Goal: Task Accomplishment & Management: Use online tool/utility

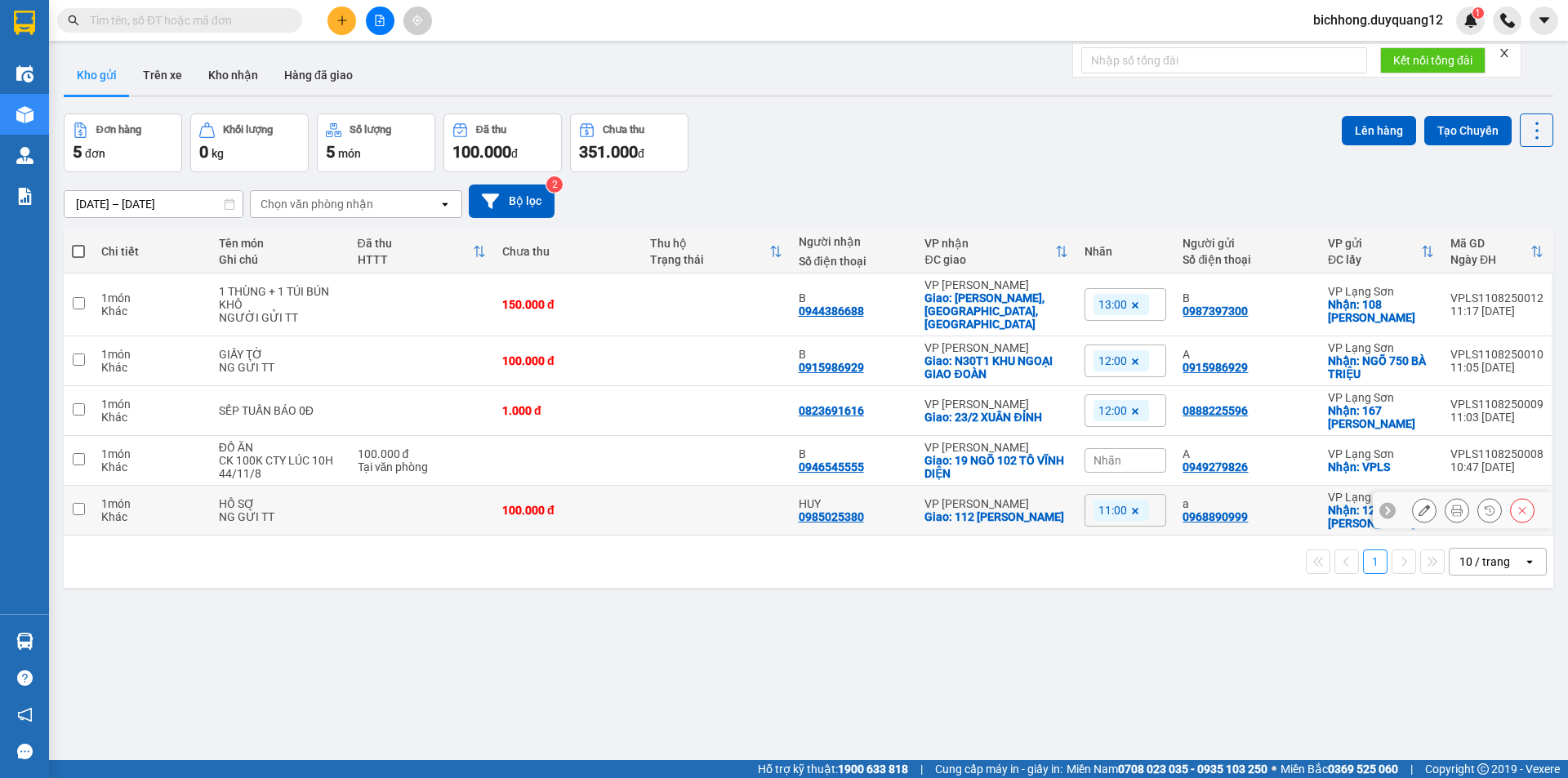
click at [81, 503] on input "checkbox" at bounding box center [78, 508] width 13 height 13
checkbox input "true"
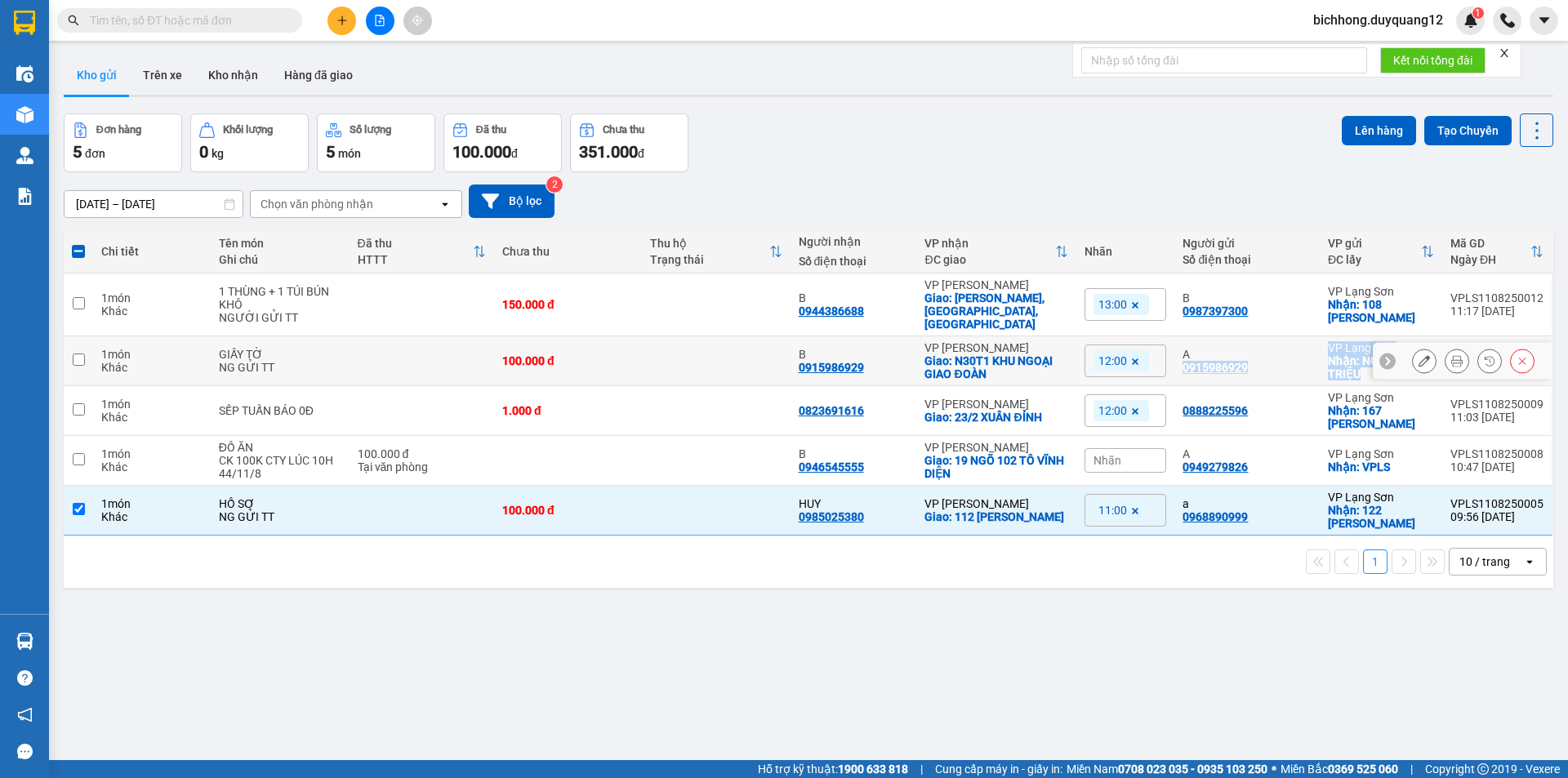
drag, startPoint x: 1208, startPoint y: 362, endPoint x: 1363, endPoint y: 360, distance: 155.0
click at [1358, 366] on tr "1 món Khác GIẤY TỜ NG GỬI TT 100.000 đ B 0915986929 VP Minh Khai Giao: N30T1 KH…" at bounding box center [808, 361] width 1490 height 50
checkbox input "true"
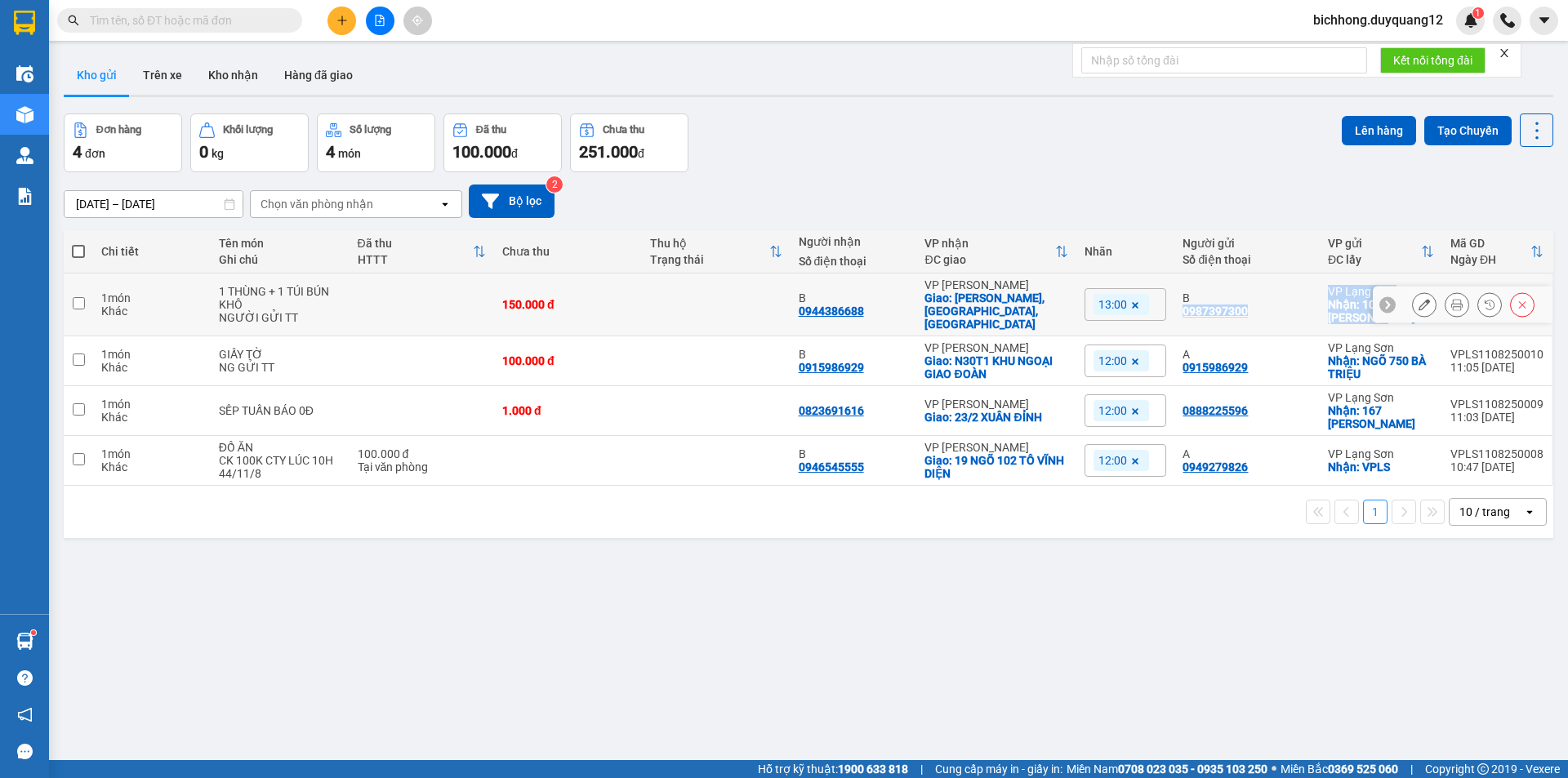
drag, startPoint x: 1175, startPoint y: 303, endPoint x: 1343, endPoint y: 310, distance: 168.1
click at [1343, 310] on tr "1 món Khác 1 THÙNG + 1 TÚI BÚN KHÔ NGƯỜI GỬI TT 150.000 đ B 0944386688 VP [PERS…" at bounding box center [808, 304] width 1490 height 63
checkbox input "true"
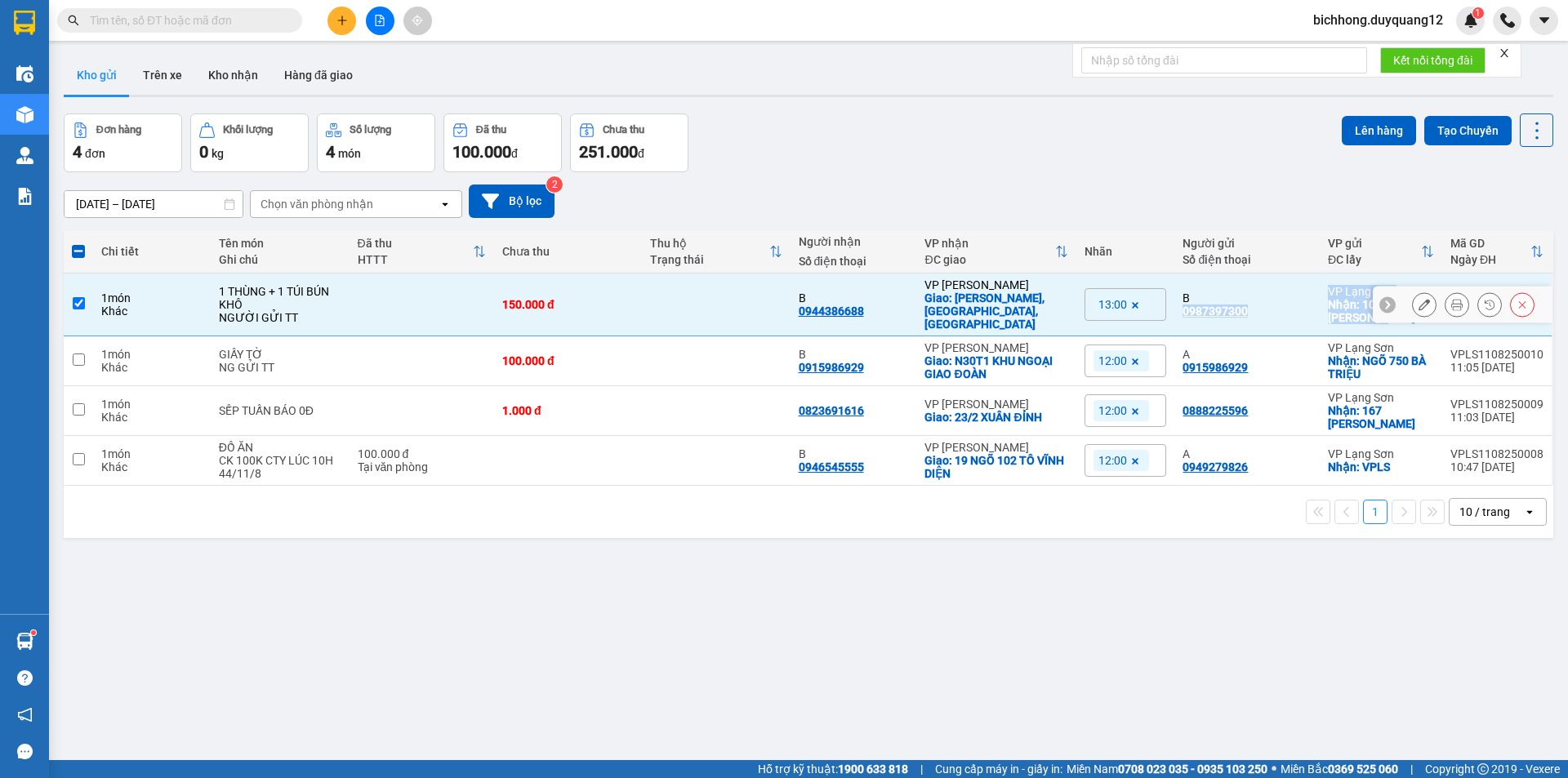
copy tr "0987397300 VP Lạng Sơn Nhận: 108 NGUYỄN DU"
click at [754, 680] on div "ver 1.8.137 Kho gửi Trên xe Kho nhận Hàng đã giao Đơn hàng 4 đơn Khối lượng 0 k…" at bounding box center [808, 438] width 1502 height 778
click at [76, 354] on input "checkbox" at bounding box center [78, 360] width 13 height 13
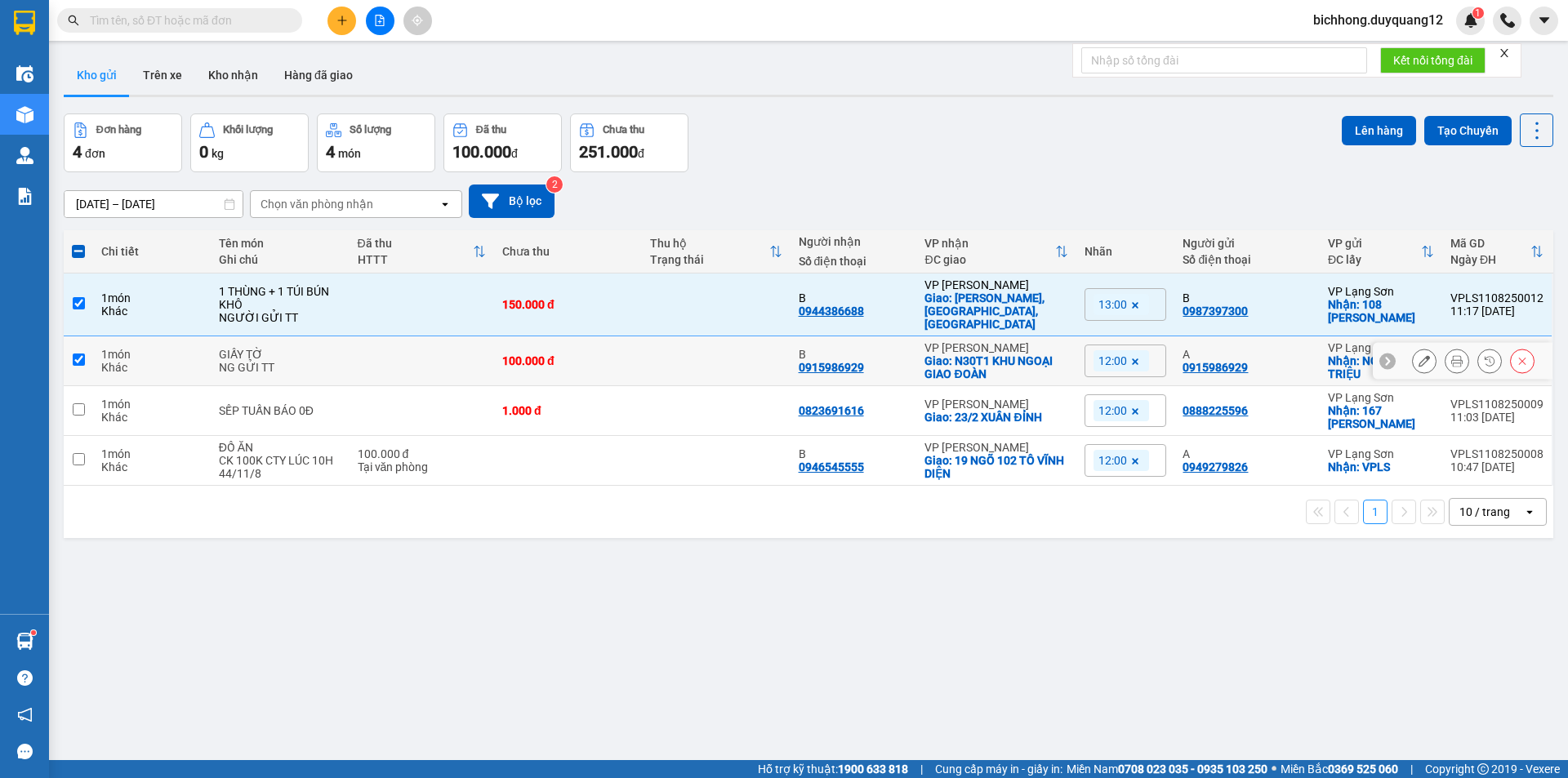
checkbox input "true"
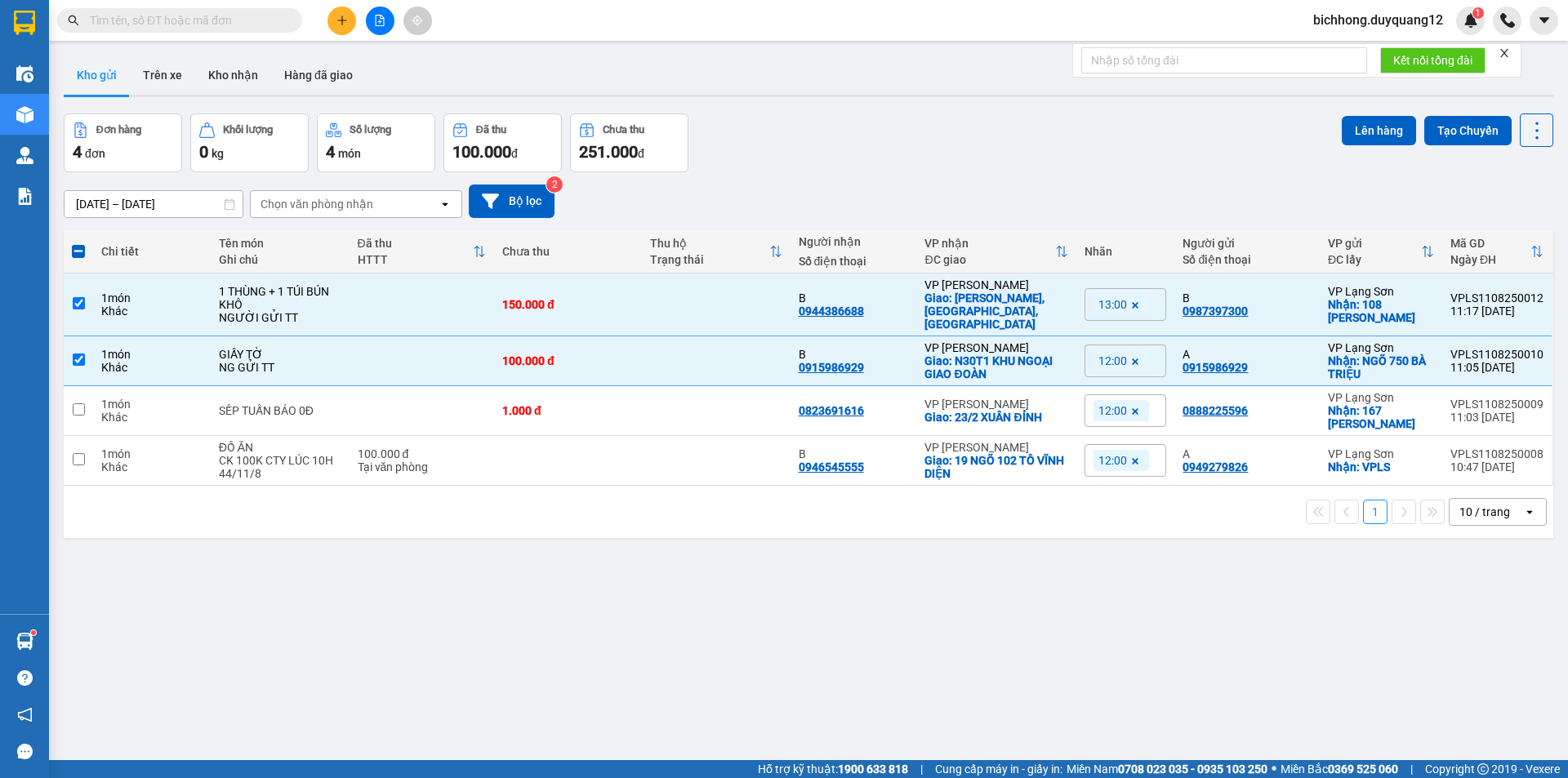
click at [439, 633] on div "ver 1.8.137 Kho gửi Trên xe Kho nhận Hàng đã giao Đơn hàng 4 đơn Khối lượng 0 k…" at bounding box center [808, 438] width 1502 height 778
